Goal: Navigation & Orientation: Find specific page/section

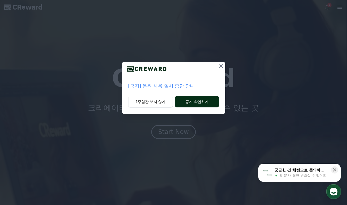
click at [205, 102] on button "공지 확인하기" at bounding box center [197, 101] width 44 height 11
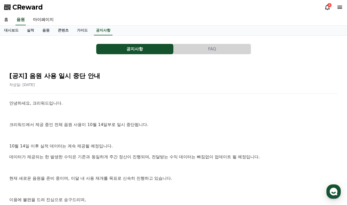
click at [328, 6] on div "4" at bounding box center [330, 5] width 4 height 4
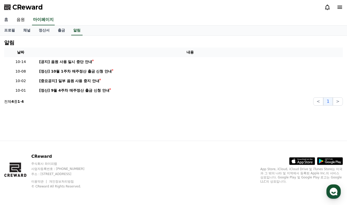
click at [3, 20] on link "홈" at bounding box center [6, 19] width 12 height 11
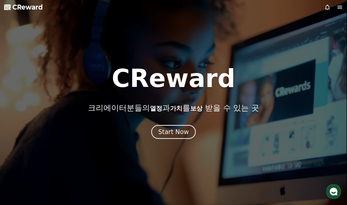
click at [342, 3] on div at bounding box center [173, 102] width 347 height 205
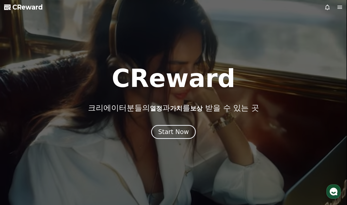
click at [339, 7] on icon at bounding box center [340, 7] width 5 height 3
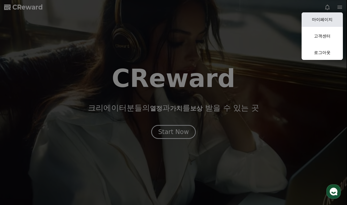
click at [327, 19] on link "마이페이지" at bounding box center [322, 19] width 41 height 14
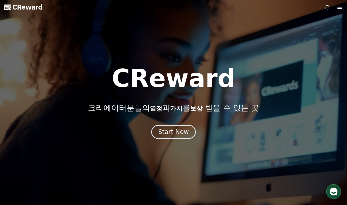
select select "**********"
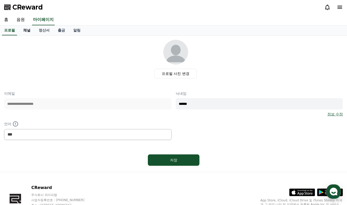
click at [23, 30] on link "채널" at bounding box center [26, 31] width 15 height 10
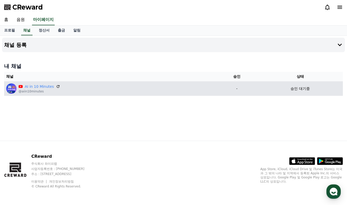
click at [83, 91] on div "AI in 10 Minutes @aiin10minutes" at bounding box center [110, 88] width 208 height 10
click at [56, 87] on icon at bounding box center [58, 86] width 5 height 5
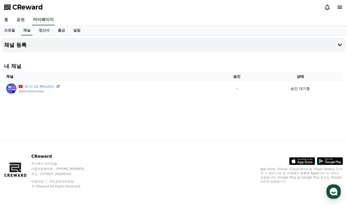
click at [340, 6] on icon at bounding box center [340, 7] width 5 height 3
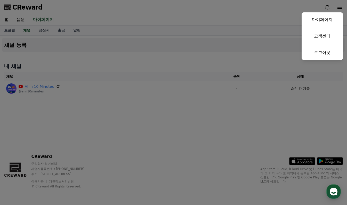
click at [112, 28] on button "close" at bounding box center [173, 102] width 347 height 205
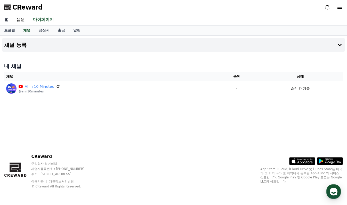
click at [4, 20] on link "홈" at bounding box center [6, 19] width 12 height 11
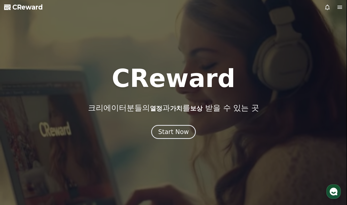
click at [338, 8] on icon at bounding box center [340, 7] width 6 height 6
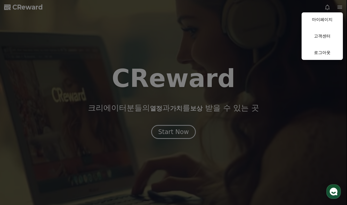
click at [286, 34] on button "close" at bounding box center [173, 102] width 347 height 205
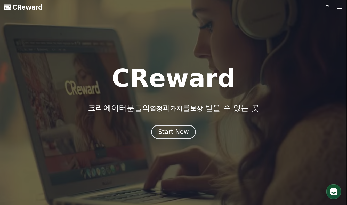
click at [328, 7] on icon at bounding box center [328, 7] width 6 height 6
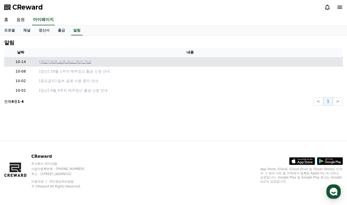
click at [69, 61] on p "[공지] 음원 사용 일시 중단 안내" at bounding box center [190, 61] width 302 height 5
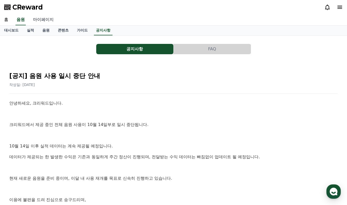
click at [52, 19] on link "마이페이지" at bounding box center [43, 19] width 29 height 11
select select "**********"
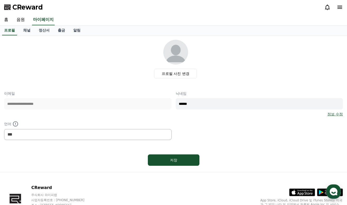
click at [48, 6] on div "CReward" at bounding box center [173, 7] width 347 height 14
click at [18, 11] on span "CReward" at bounding box center [27, 7] width 30 height 8
